Goal: Register for event/course

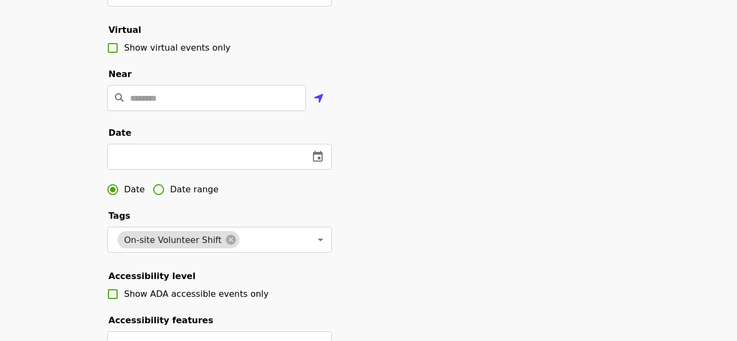
scroll to position [223, 0]
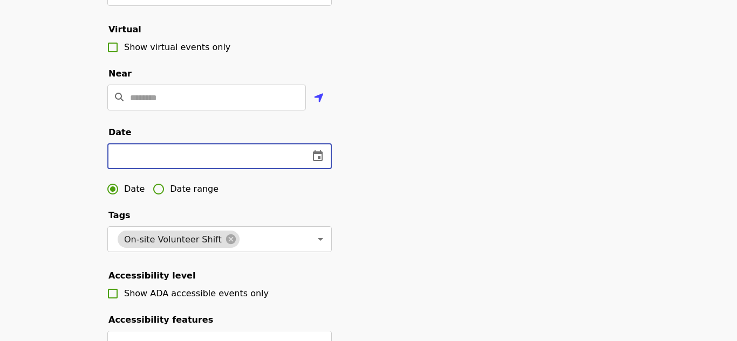
click at [149, 160] on input "text" at bounding box center [203, 156] width 193 height 26
click at [316, 156] on icon "change date" at bounding box center [317, 156] width 13 height 13
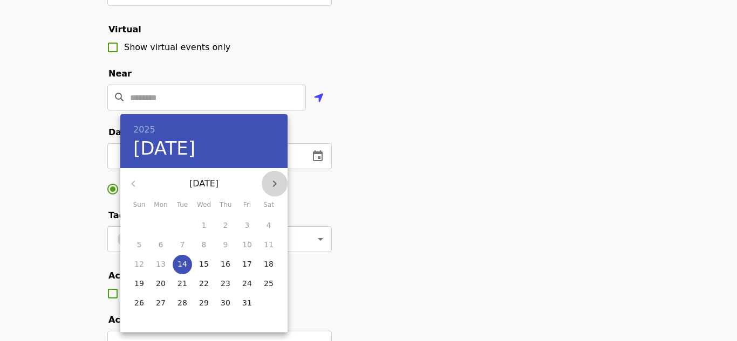
click at [269, 187] on icon "button" at bounding box center [274, 183] width 13 height 13
click at [265, 225] on span "1" at bounding box center [268, 225] width 19 height 11
type input "**********"
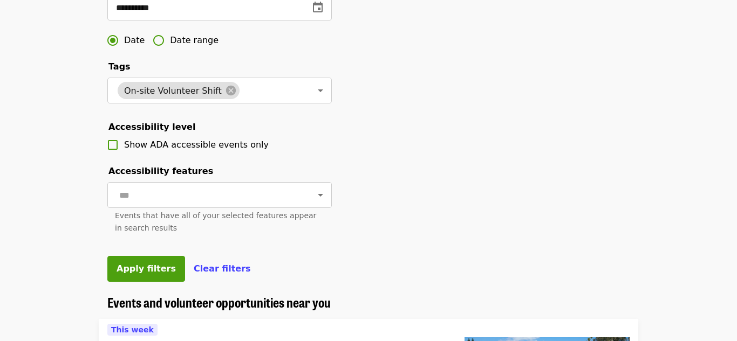
scroll to position [373, 0]
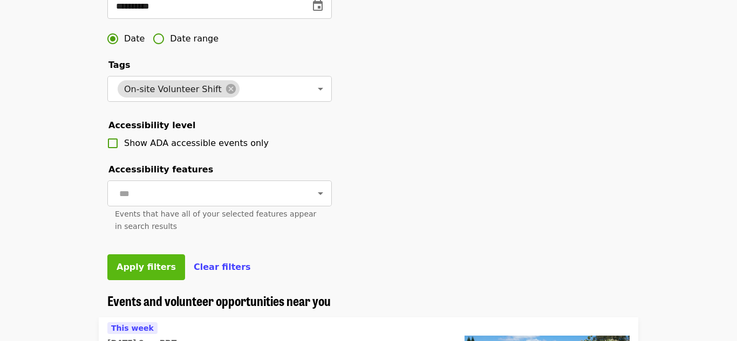
click at [126, 265] on span "Apply filters" at bounding box center [146, 267] width 59 height 10
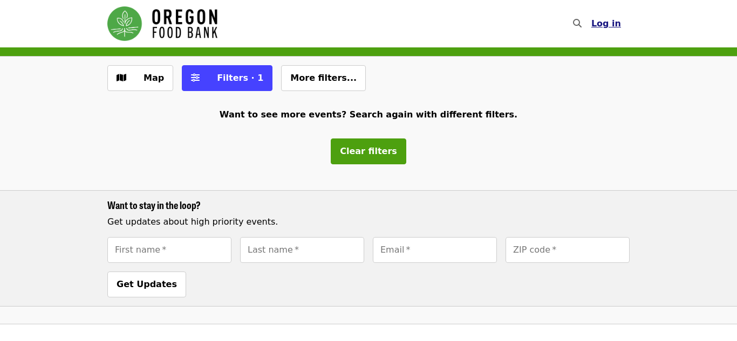
click at [612, 26] on span "Log in" at bounding box center [606, 23] width 30 height 10
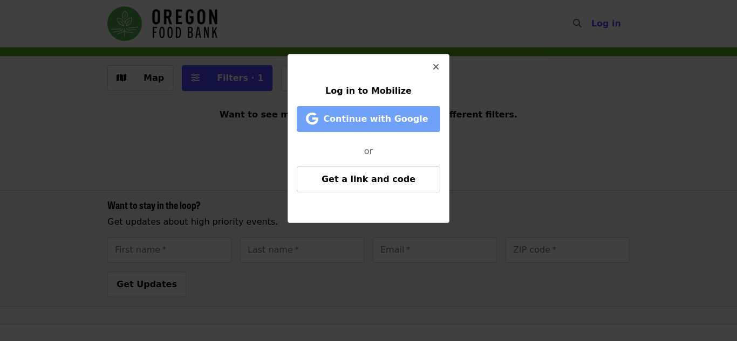
click at [392, 119] on span "Continue with Google" at bounding box center [375, 119] width 105 height 10
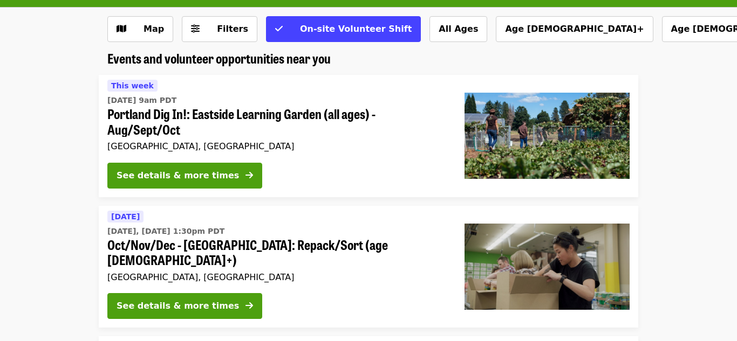
scroll to position [49, 0]
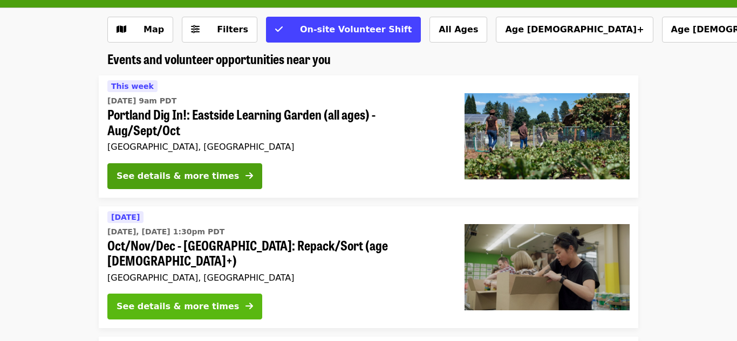
click at [199, 300] on div "See details & more times" at bounding box center [178, 306] width 122 height 13
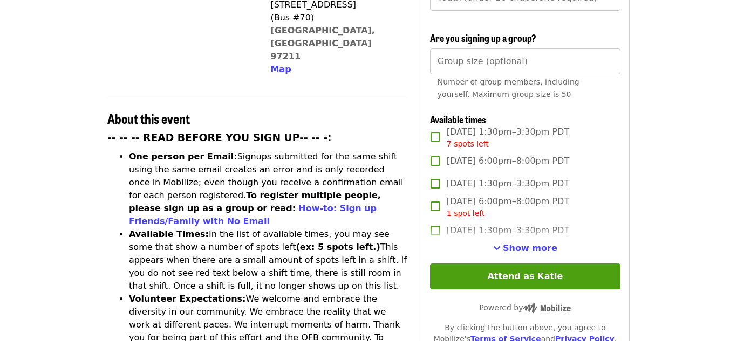
scroll to position [332, 0]
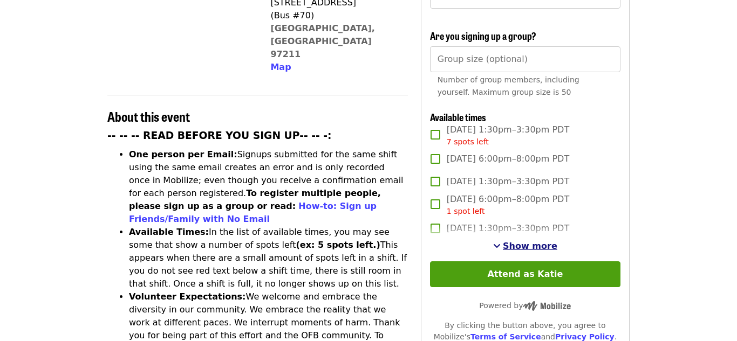
click at [510, 241] on span "Show more" at bounding box center [530, 246] width 54 height 10
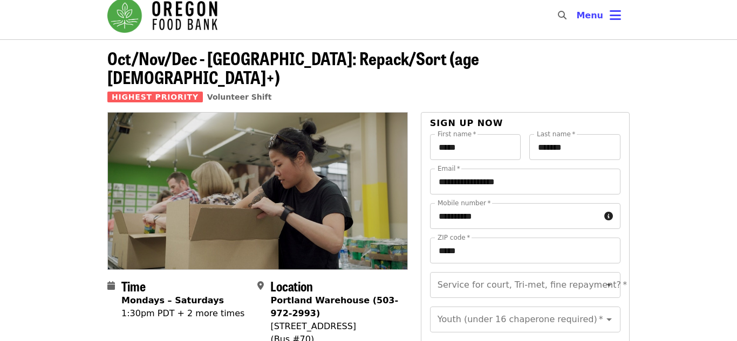
scroll to position [0, 0]
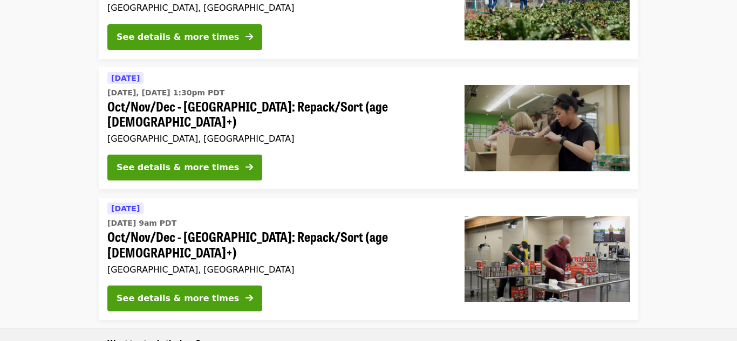
scroll to position [190, 0]
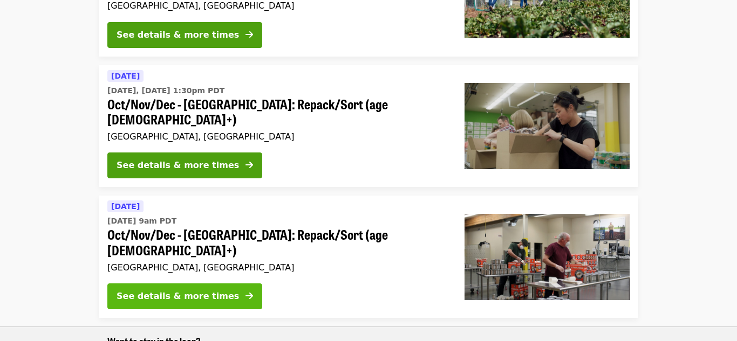
click at [198, 290] on div "See details & more times" at bounding box center [178, 296] width 122 height 13
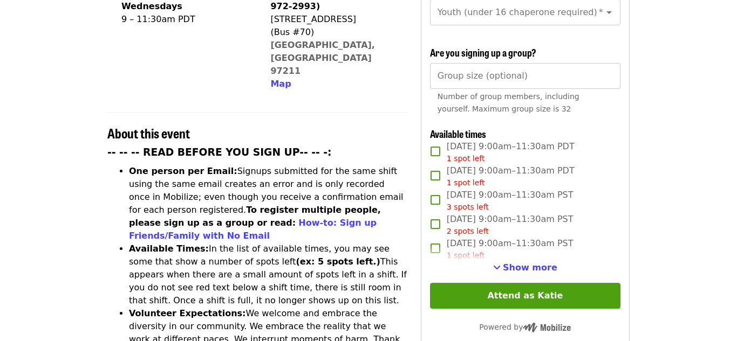
scroll to position [319, 0]
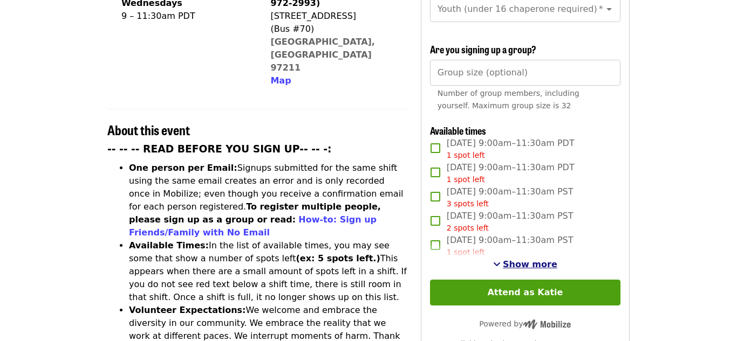
click at [536, 259] on span "Show more" at bounding box center [530, 264] width 54 height 10
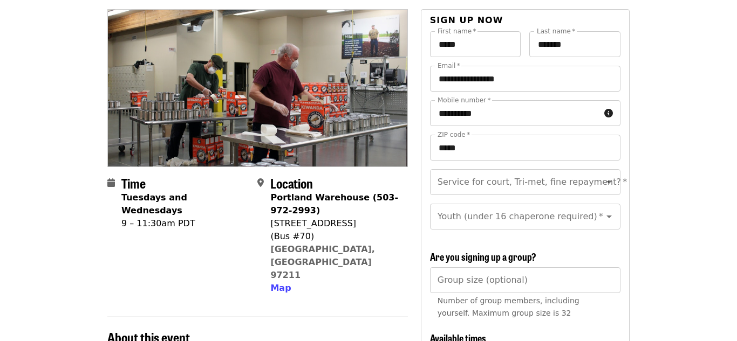
scroll to position [0, 0]
